Goal: Find contact information: Find contact information

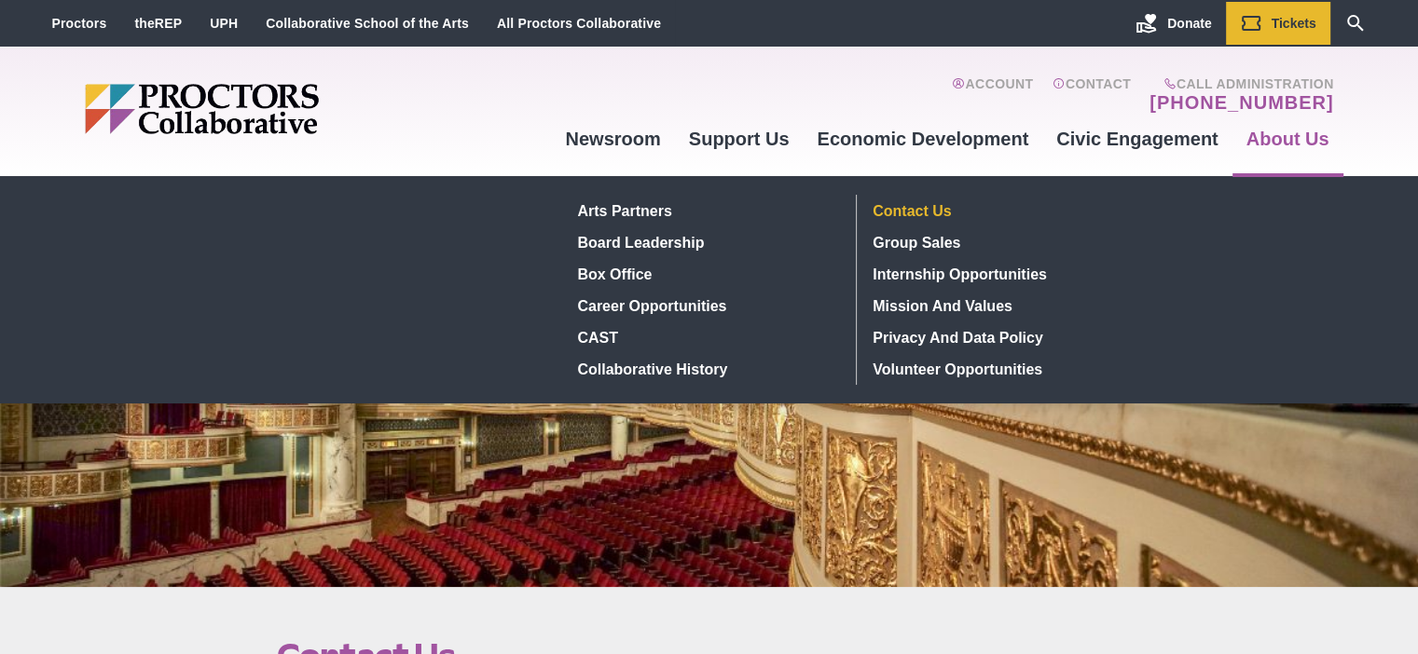
click at [926, 212] on link "Contact Us" at bounding box center [1002, 211] width 272 height 32
click at [921, 206] on link "Contact Us" at bounding box center [1002, 211] width 272 height 32
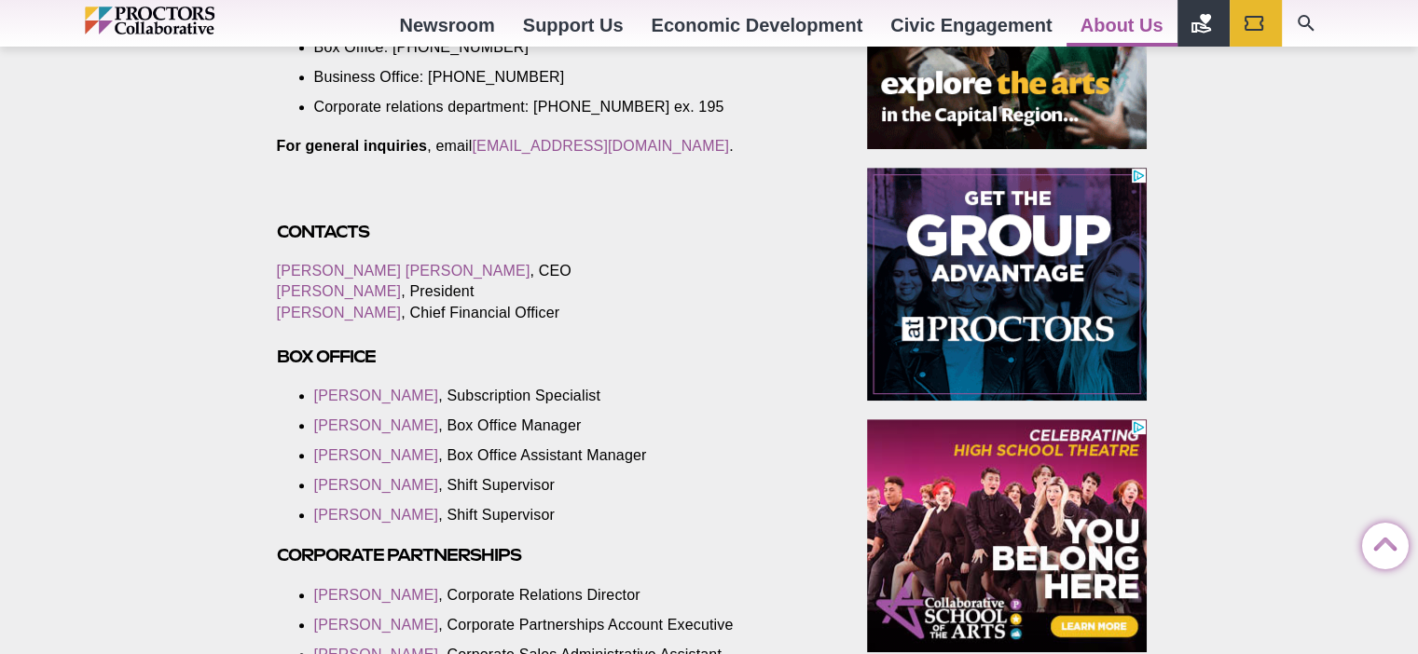
scroll to position [746, 0]
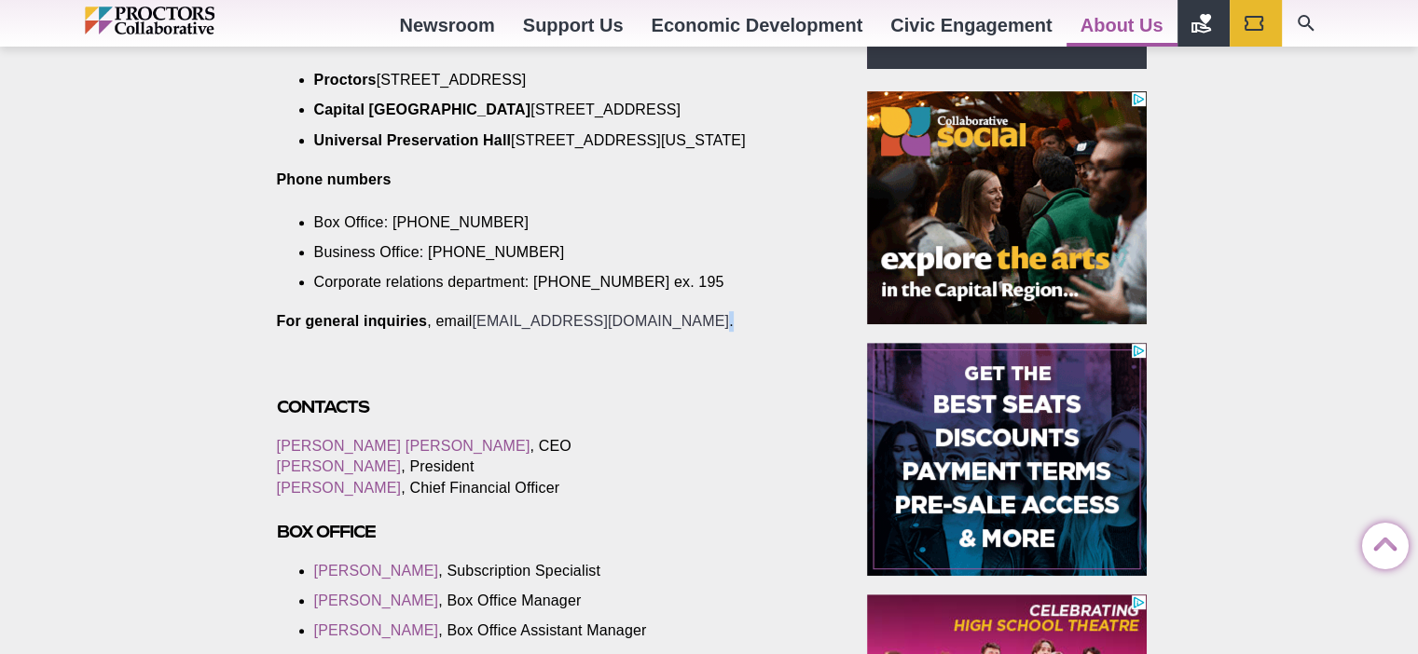
drag, startPoint x: 693, startPoint y: 341, endPoint x: 599, endPoint y: 339, distance: 94.2
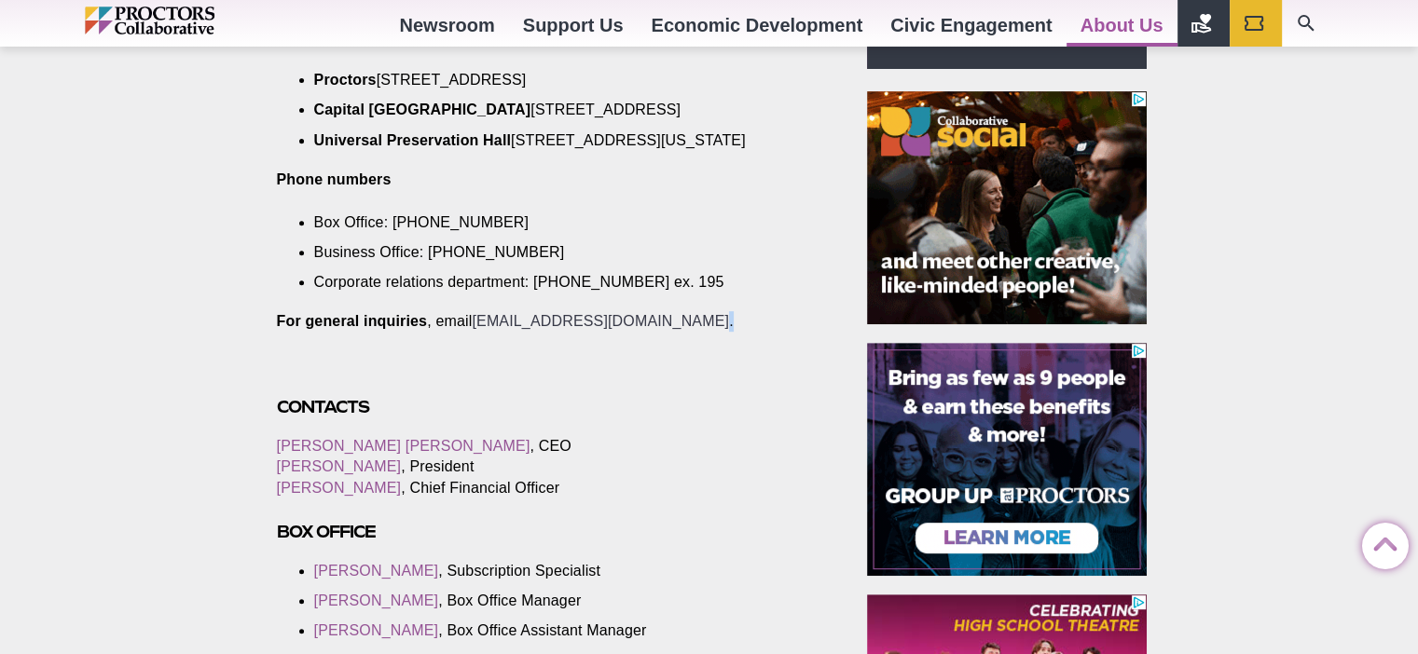
click at [498, 332] on p "For general inquiries , email info@proctorscollaborative.org ." at bounding box center [551, 321] width 548 height 21
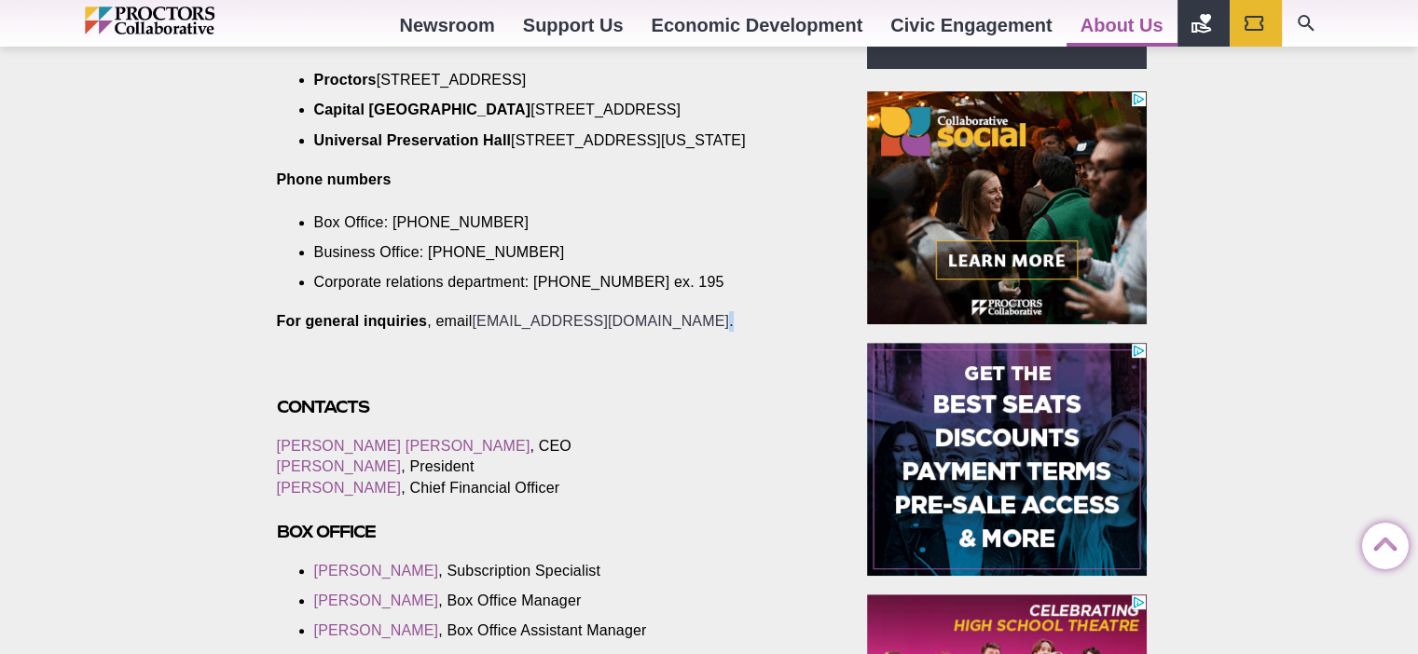
click at [682, 329] on link "[EMAIL_ADDRESS][DOMAIN_NAME]" at bounding box center [600, 321] width 257 height 16
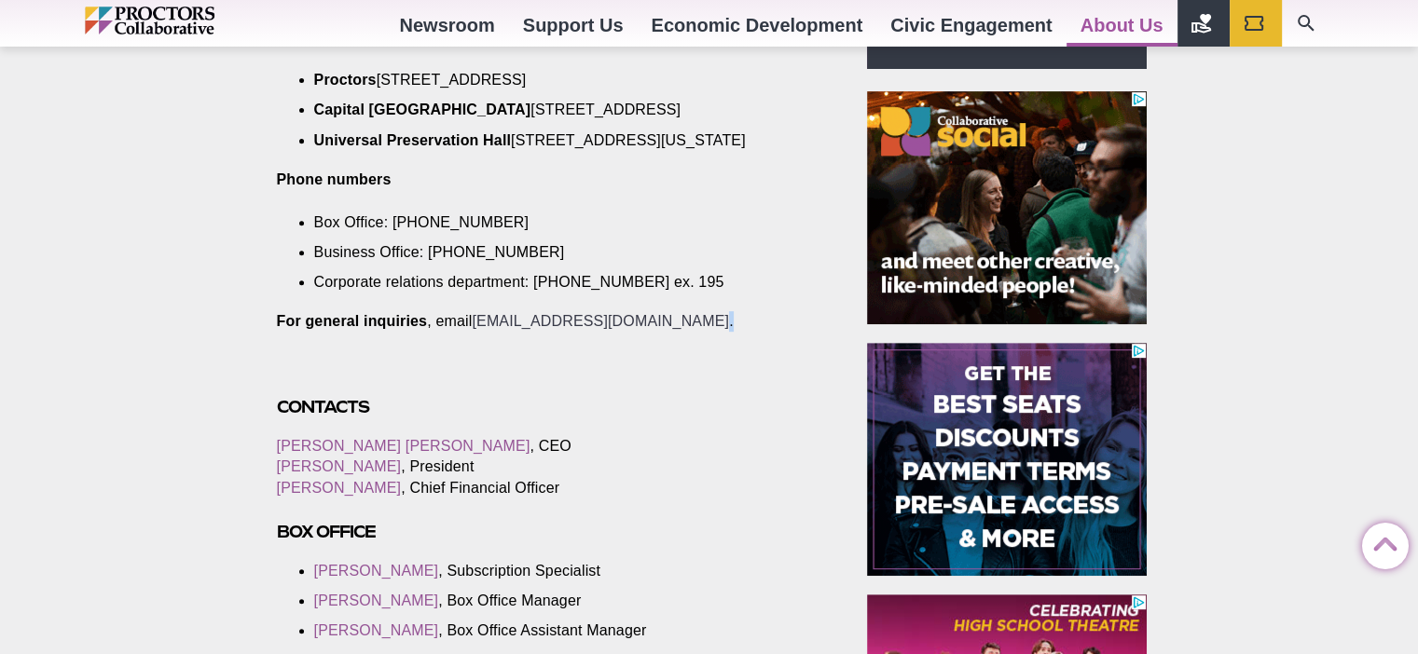
click at [663, 329] on link "[EMAIL_ADDRESS][DOMAIN_NAME]" at bounding box center [600, 321] width 257 height 16
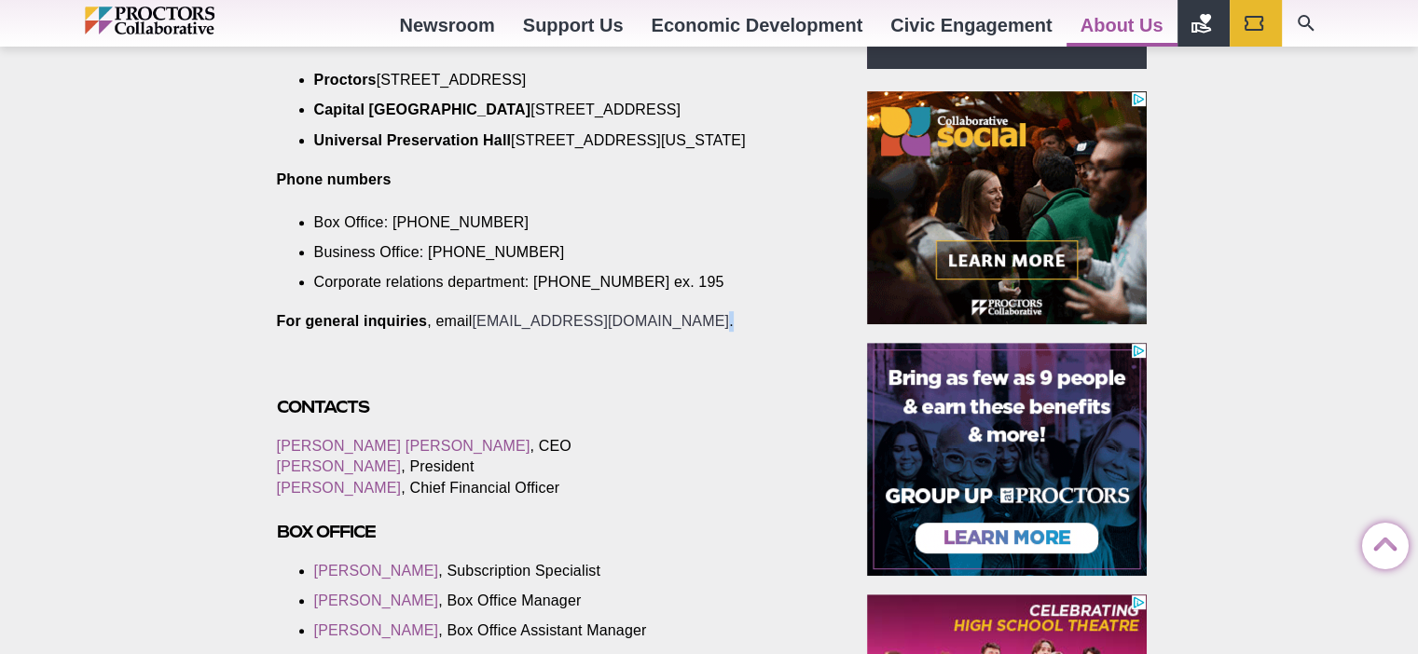
click at [663, 329] on link "[EMAIL_ADDRESS][DOMAIN_NAME]" at bounding box center [600, 321] width 257 height 16
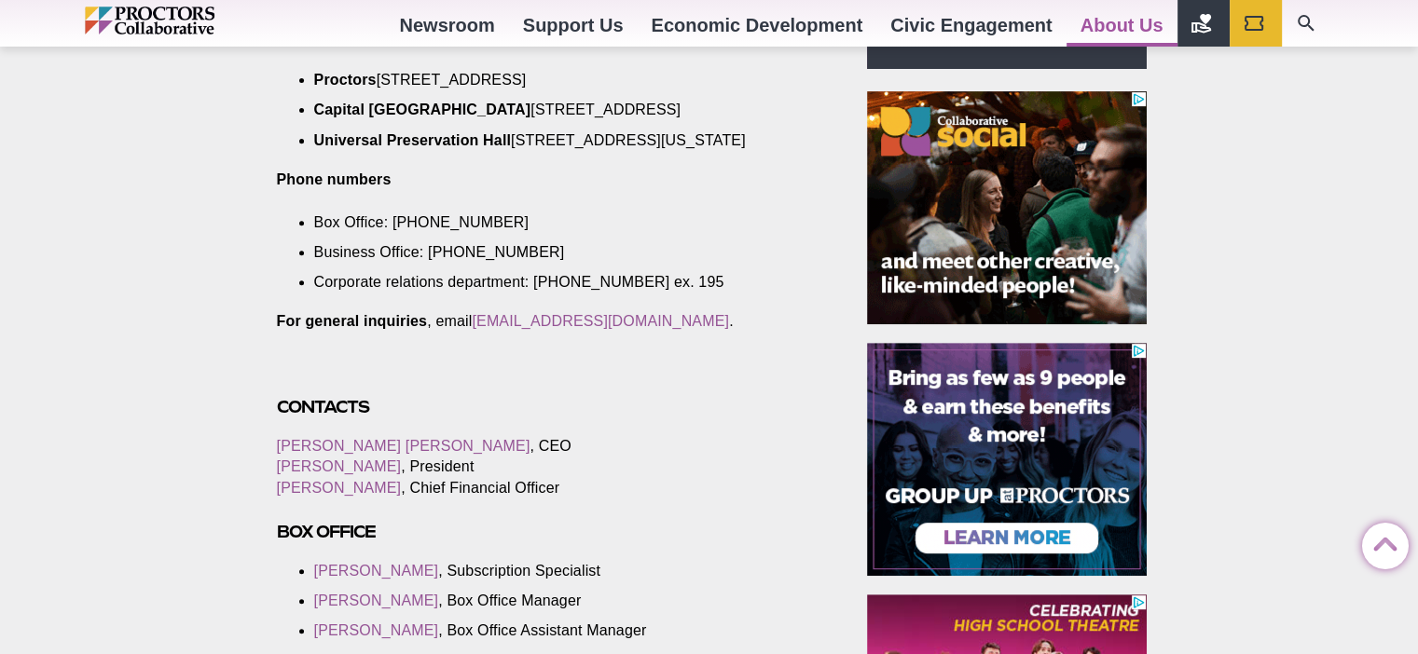
click at [455, 332] on p "For general inquiries , email info@proctorscollaborative.org ." at bounding box center [551, 321] width 548 height 21
